Goal: Information Seeking & Learning: Learn about a topic

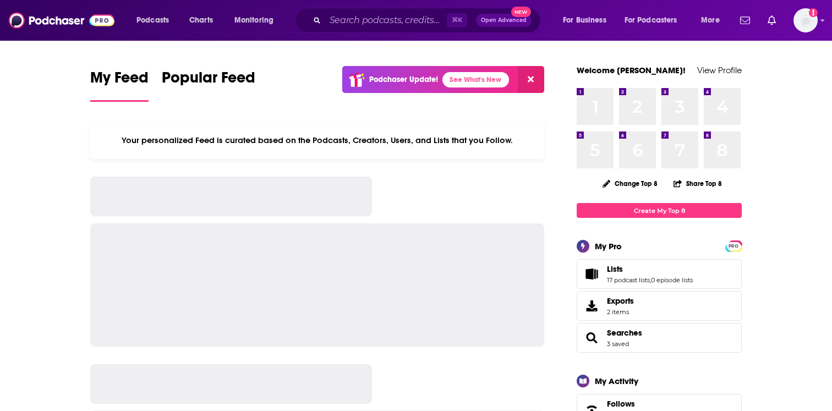
click at [358, 31] on div "⌘ K Open Advanced New" at bounding box center [418, 20] width 246 height 25
click at [356, 20] on input "Search podcasts, credits, & more..." at bounding box center [386, 21] width 122 height 18
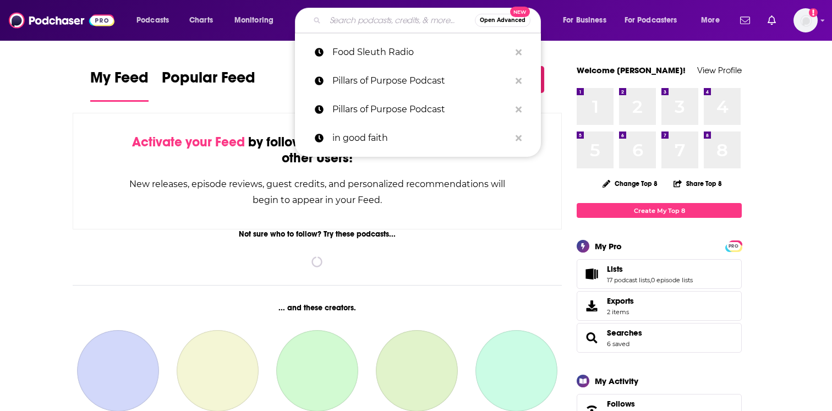
paste input "Man Within"
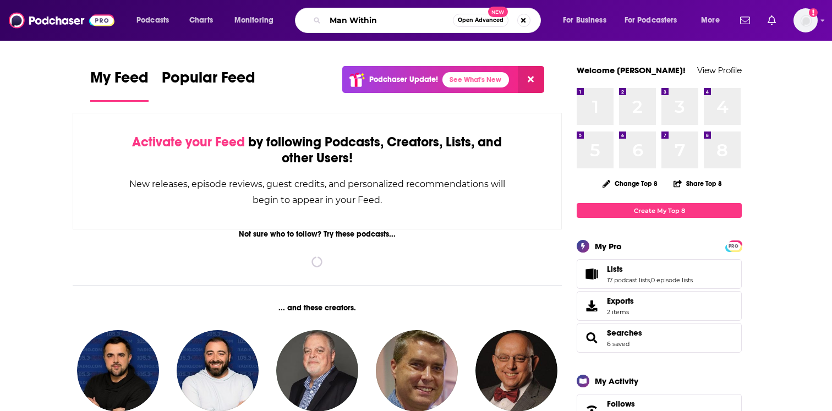
type input "Man Within"
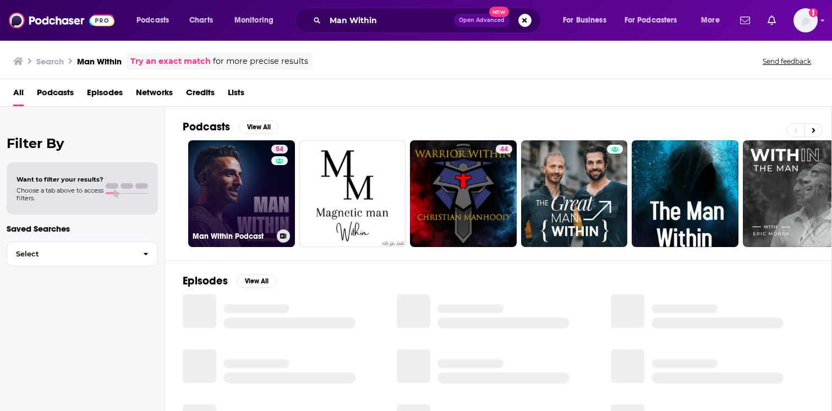
click at [270, 189] on link "54 Man Within Podcast" at bounding box center [241, 193] width 107 height 107
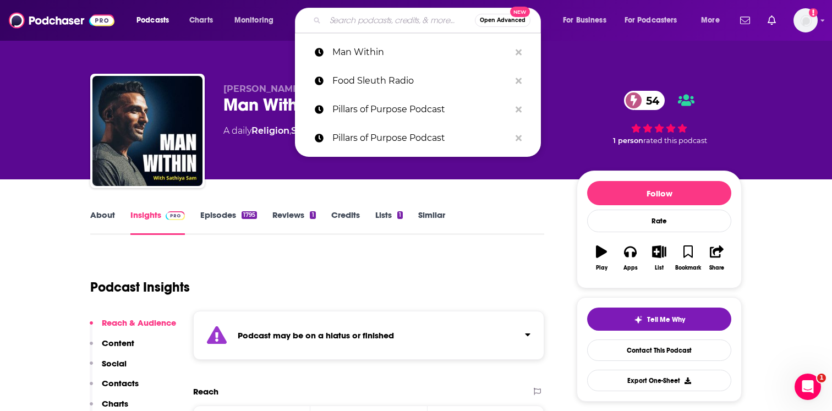
click at [356, 21] on input "Search podcasts, credits, & more..." at bounding box center [400, 21] width 150 height 18
paste input "Man-up Podcast"
type input "Man-up Podcast"
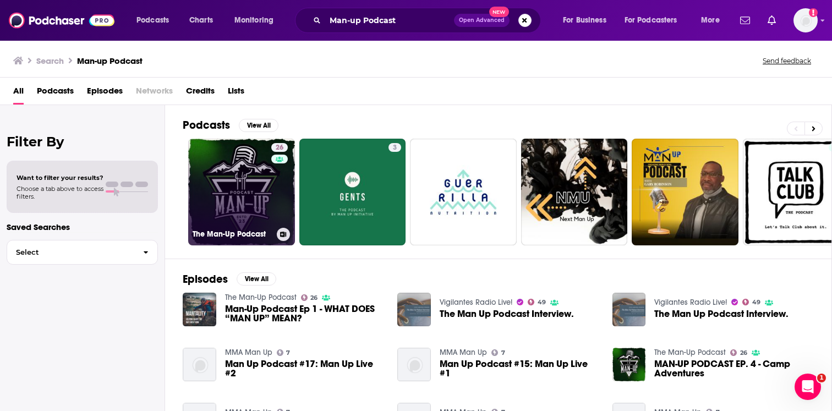
click at [268, 177] on link "26 The Man-Up Podcast" at bounding box center [241, 192] width 107 height 107
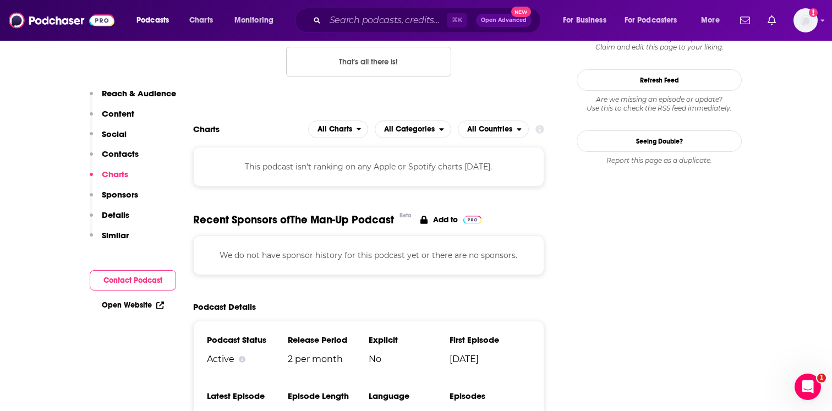
scroll to position [627, 0]
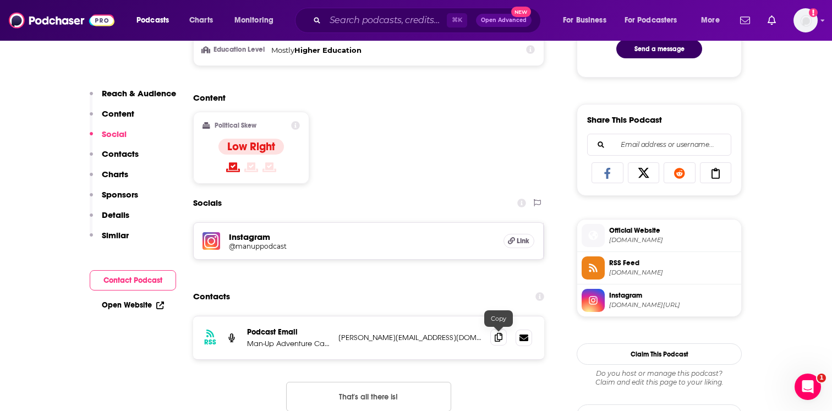
click at [502, 339] on span at bounding box center [498, 337] width 17 height 17
